Goal: Use online tool/utility

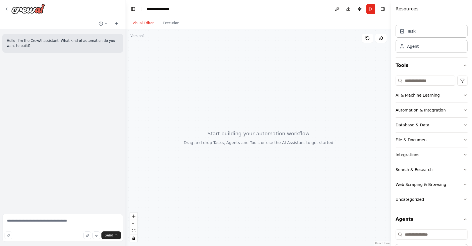
scroll to position [7, 0]
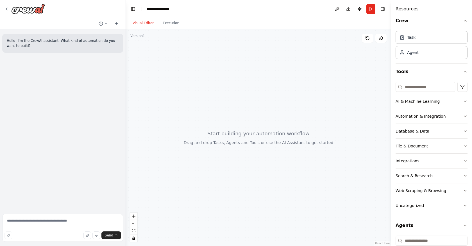
click at [465, 102] on icon "button" at bounding box center [465, 101] width 2 height 1
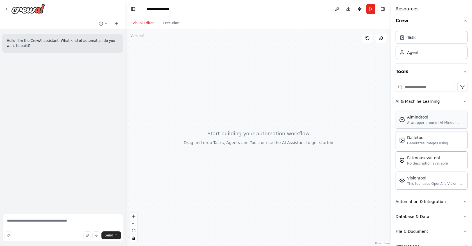
click at [415, 117] on div "Aimindtool" at bounding box center [435, 117] width 57 height 6
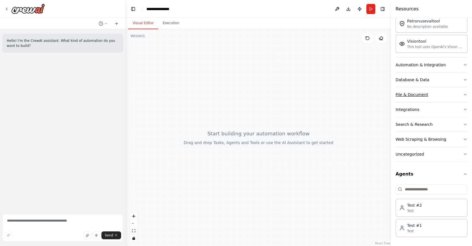
click at [464, 95] on icon "button" at bounding box center [465, 94] width 4 height 4
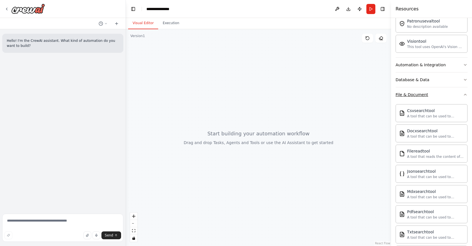
click at [464, 94] on icon "button" at bounding box center [465, 94] width 4 height 4
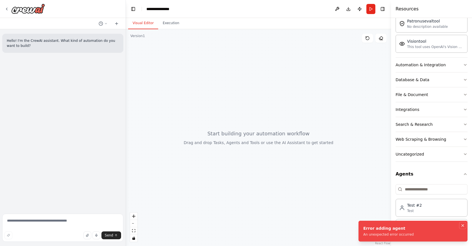
click at [464, 226] on icon "Notifications (F8)" at bounding box center [462, 225] width 4 height 4
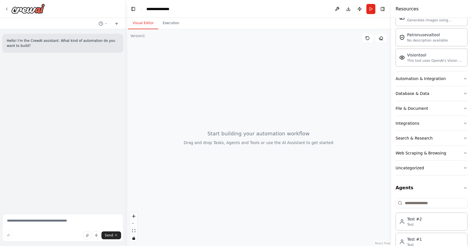
scroll to position [138, 0]
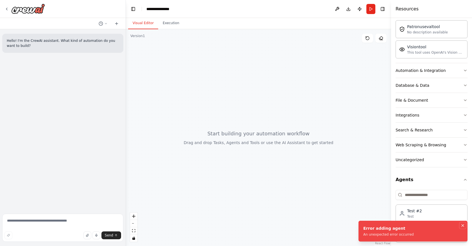
click at [462, 224] on icon "Notifications (F8)" at bounding box center [462, 225] width 4 height 4
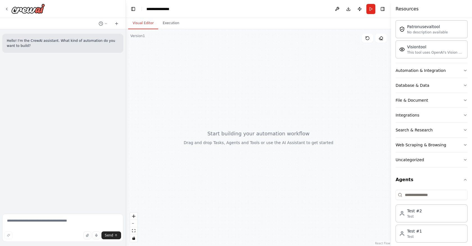
drag, startPoint x: 439, startPoint y: 234, endPoint x: 197, endPoint y: 84, distance: 284.7
drag, startPoint x: 431, startPoint y: 212, endPoint x: 161, endPoint y: 2, distance: 341.7
